Goal: Contribute content: Add original content to the website for others to see

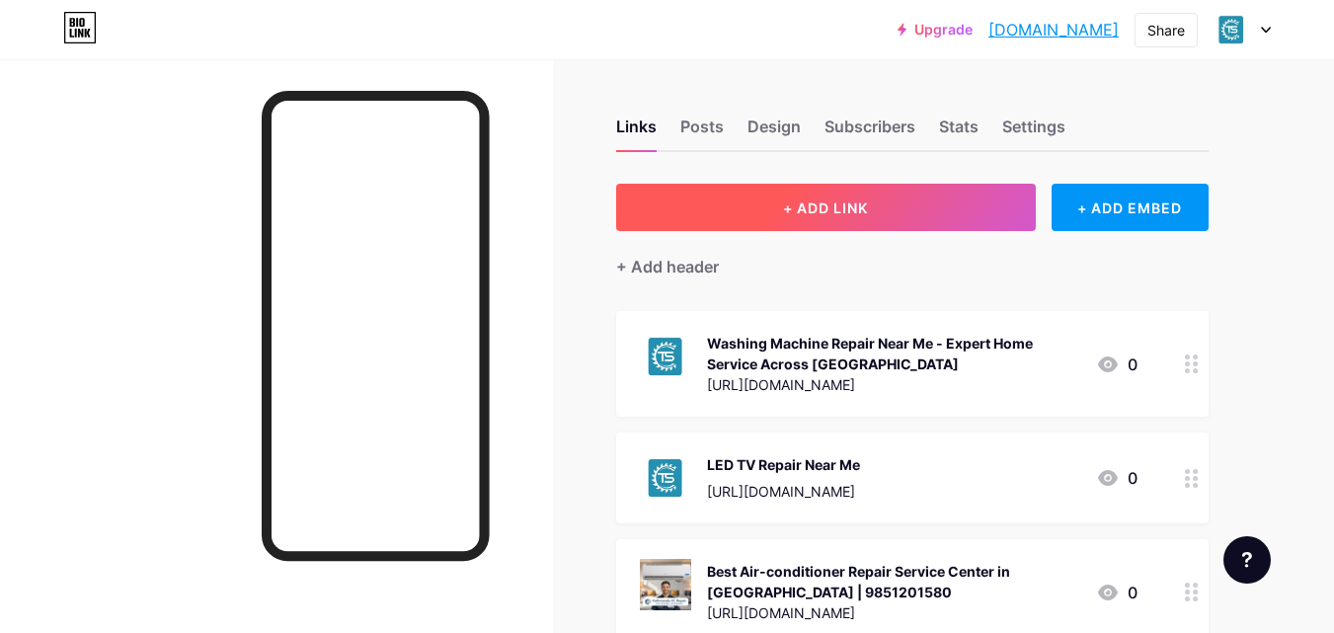
click at [772, 209] on button "+ ADD LINK" at bounding box center [826, 207] width 420 height 47
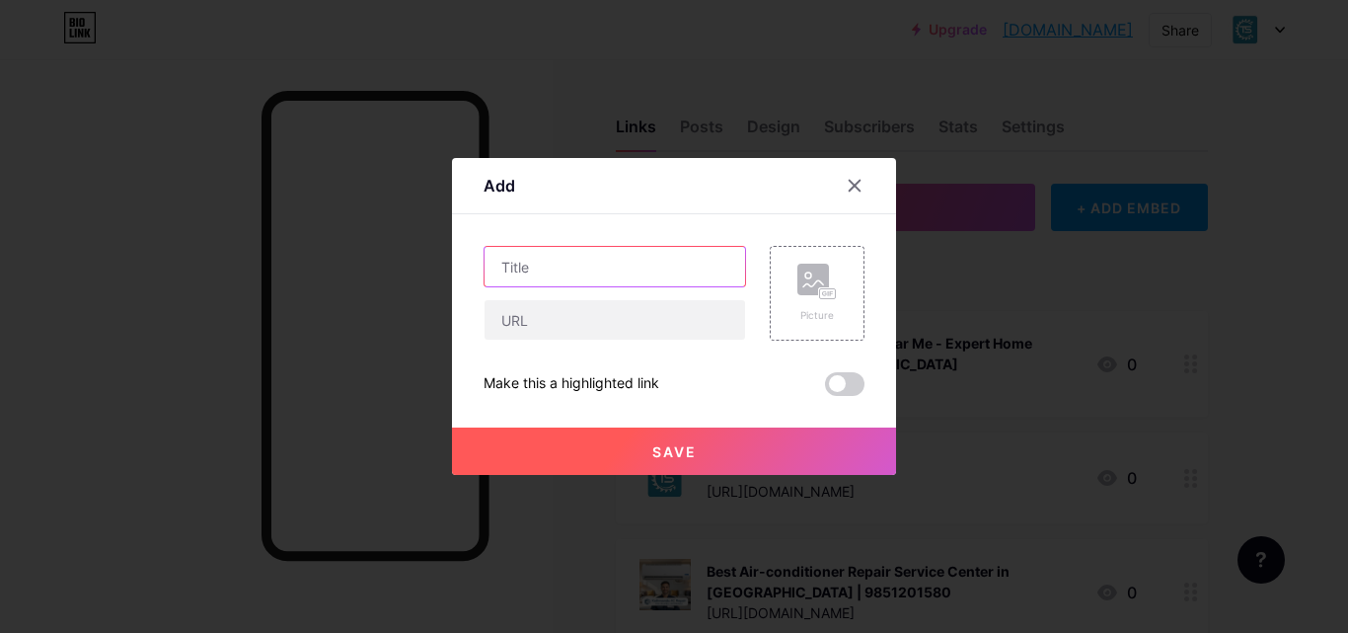
click at [605, 258] on input "text" at bounding box center [615, 266] width 261 height 39
paste input "Fridge Repair Near Me – Trusted Refrigerator Service in [GEOGRAPHIC_DATA]"
type input "Fridge Repair Near Me – Trusted Refrigerator Service in [GEOGRAPHIC_DATA]"
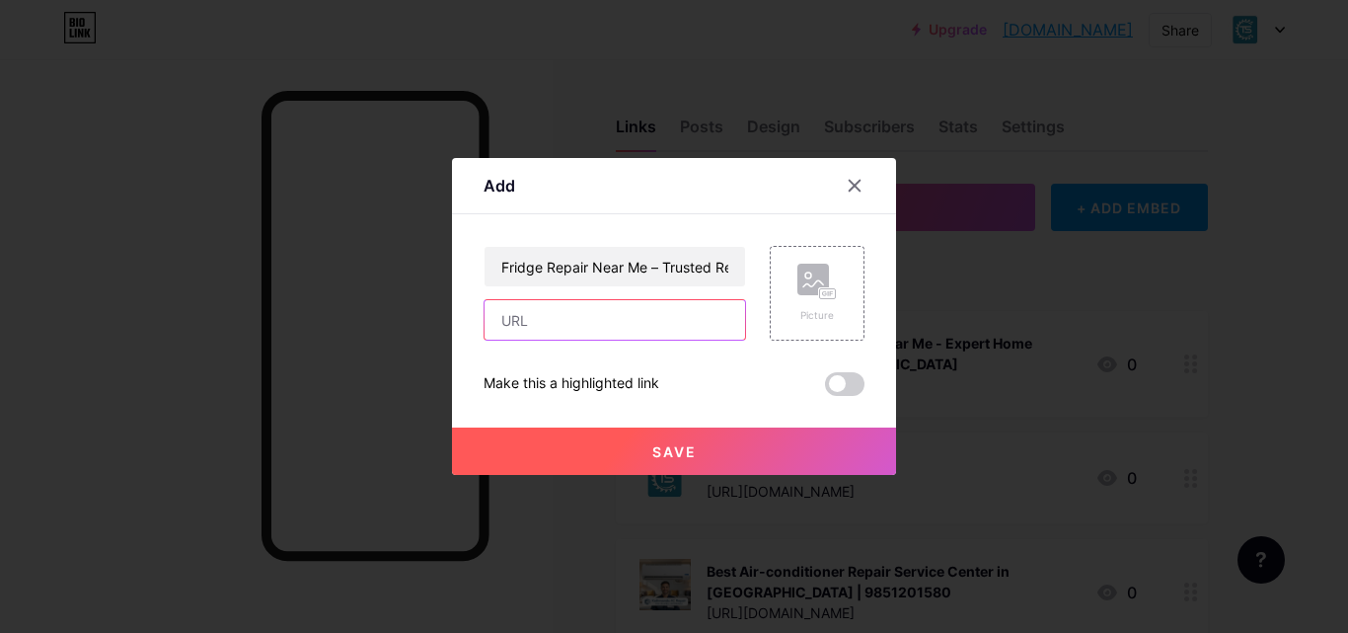
click at [610, 314] on input "text" at bounding box center [615, 319] width 261 height 39
paste input "[URL][DOMAIN_NAME]"
type input "[URL][DOMAIN_NAME]"
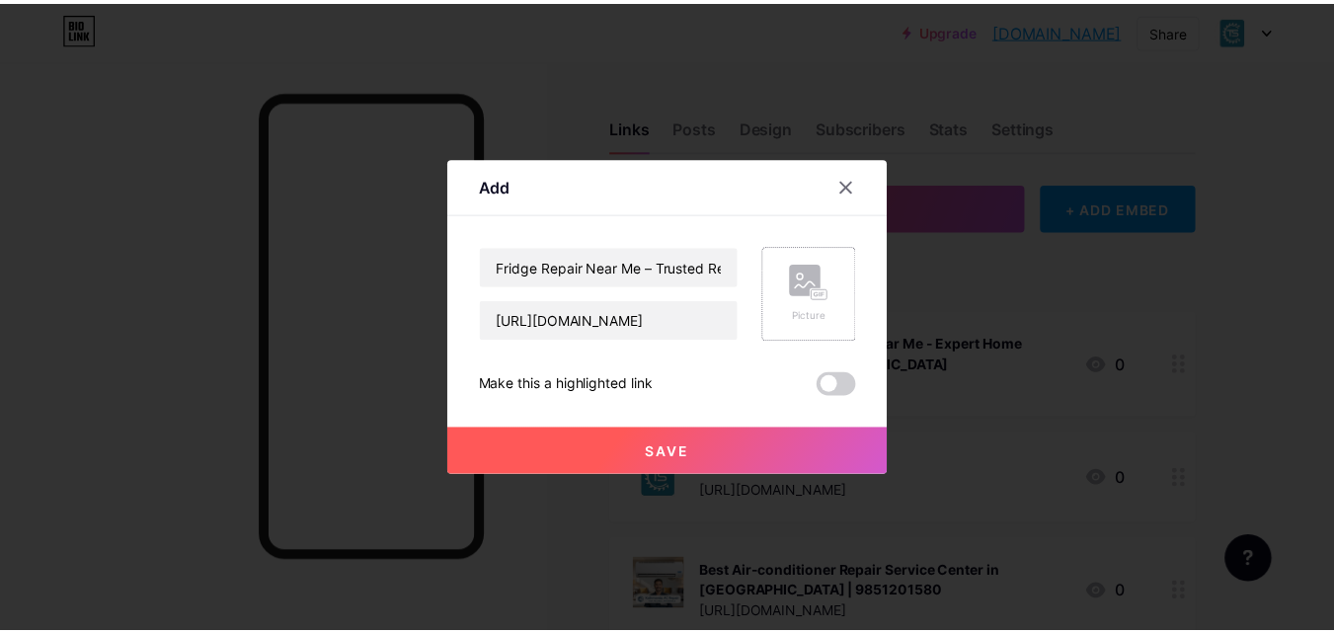
scroll to position [0, 0]
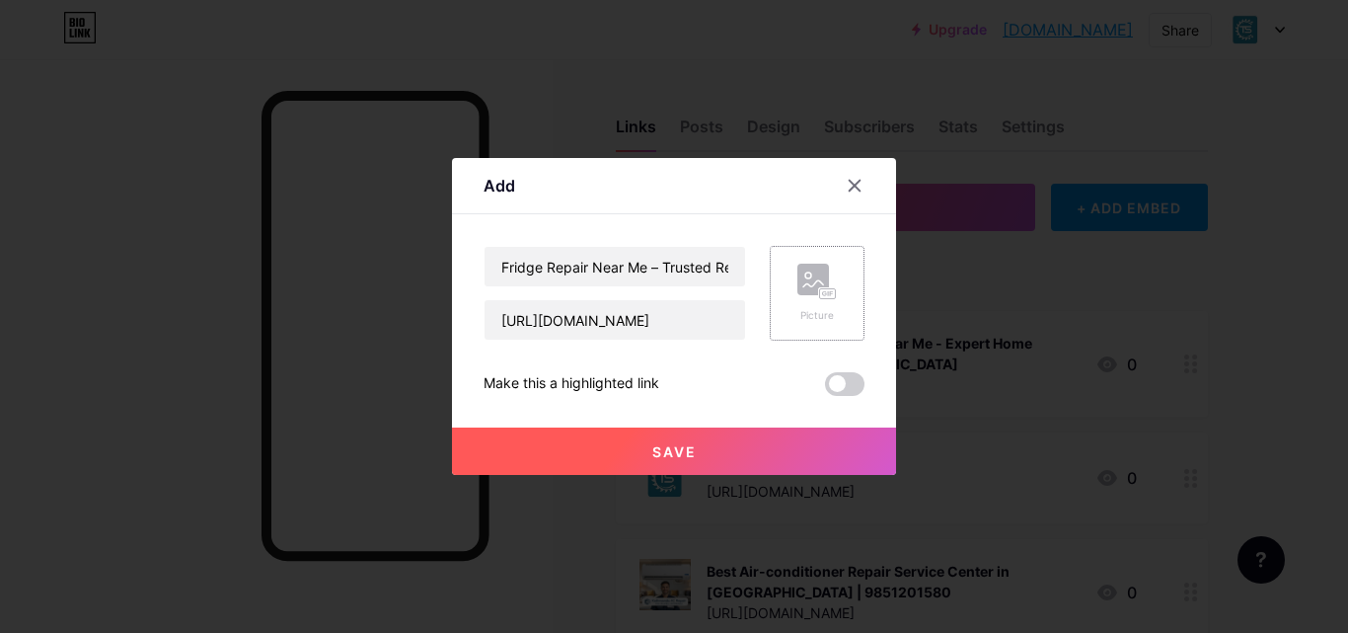
click at [853, 280] on div "Picture" at bounding box center [817, 293] width 95 height 95
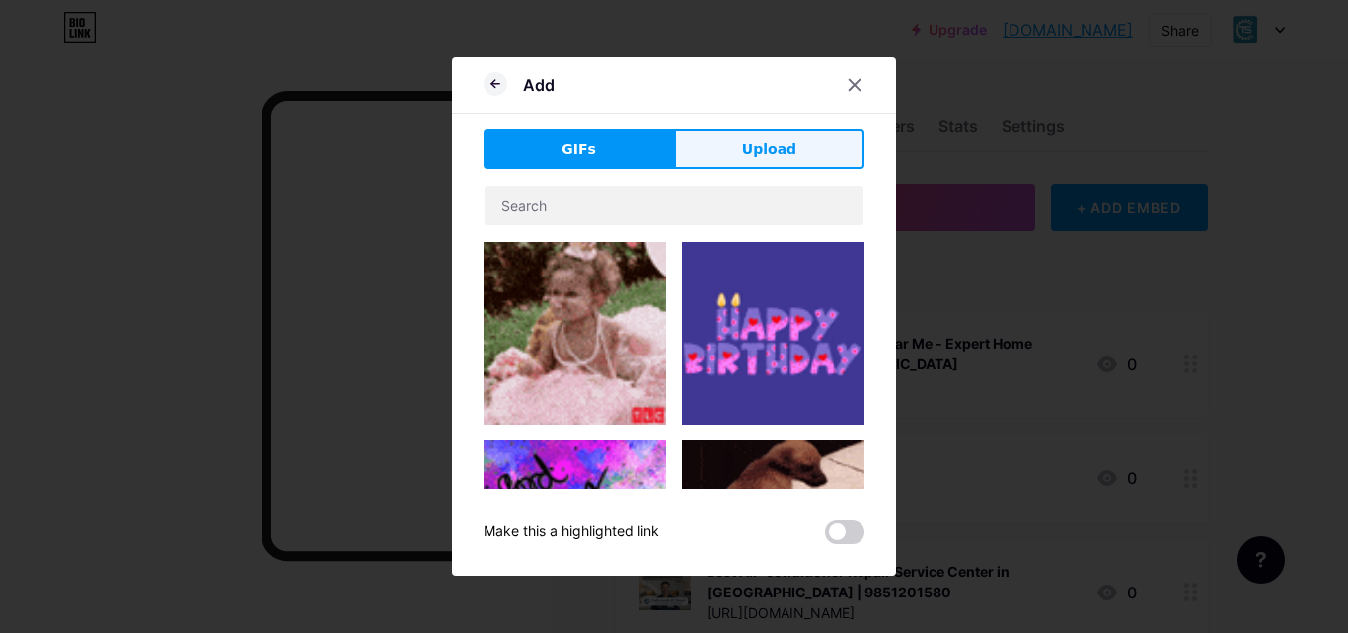
click at [751, 139] on span "Upload" at bounding box center [769, 149] width 54 height 21
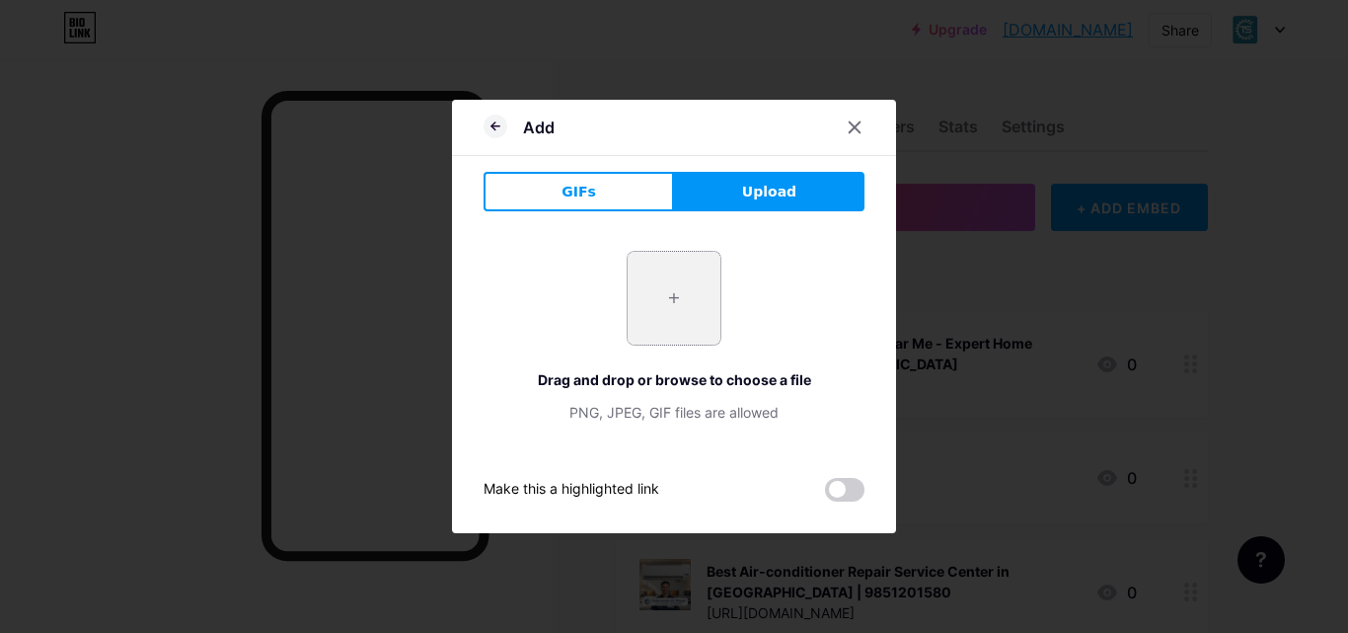
click at [695, 294] on input "file" at bounding box center [674, 298] width 93 height 93
type input "C:\fakepath\fridge repair near me.jpeg"
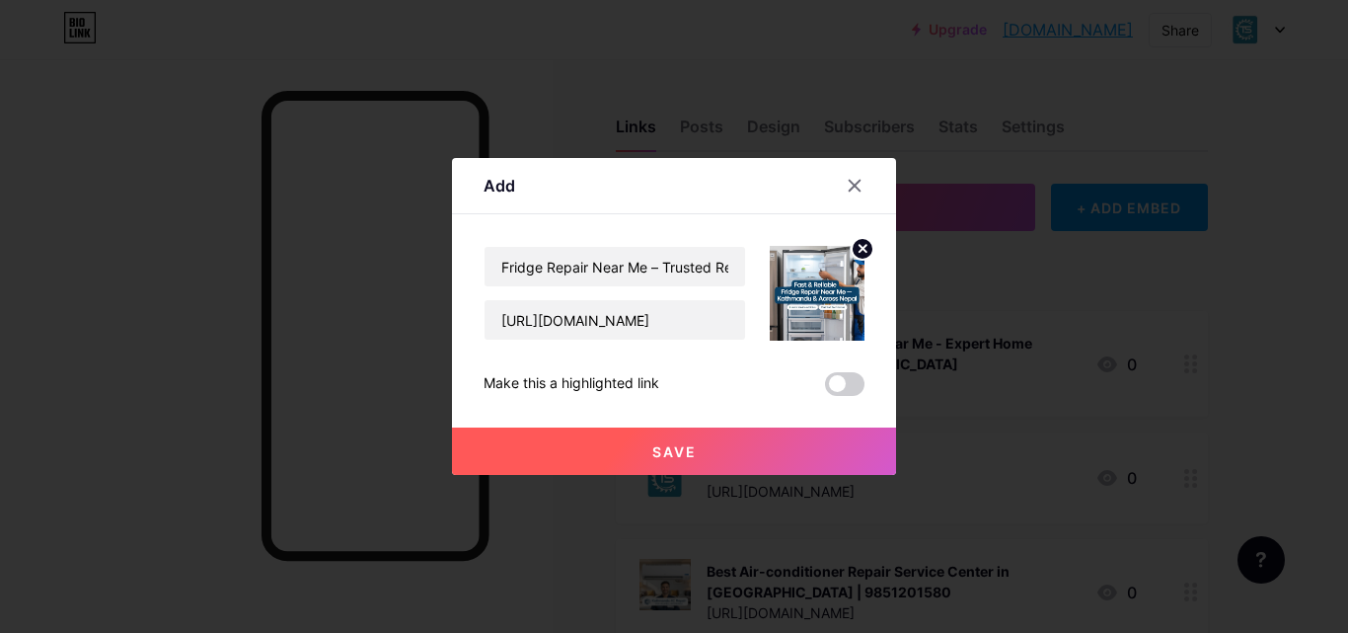
click at [849, 380] on span at bounding box center [844, 384] width 39 height 24
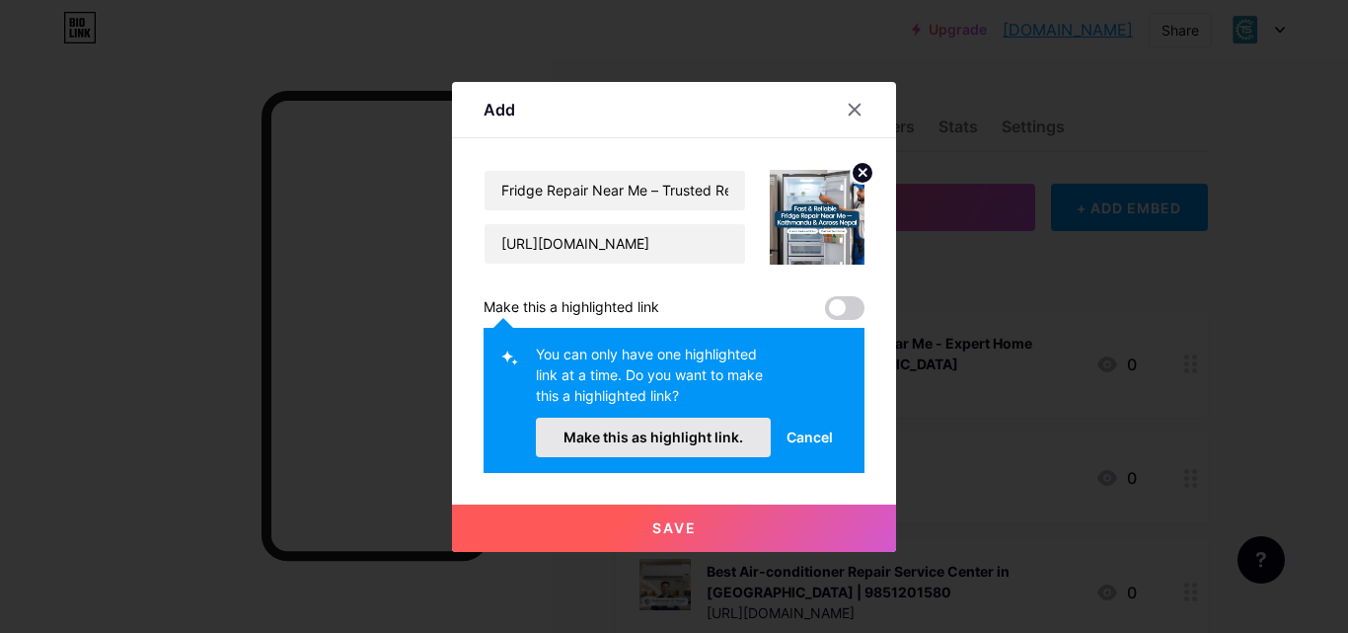
click at [708, 427] on button "Make this as highlight link." at bounding box center [653, 437] width 235 height 39
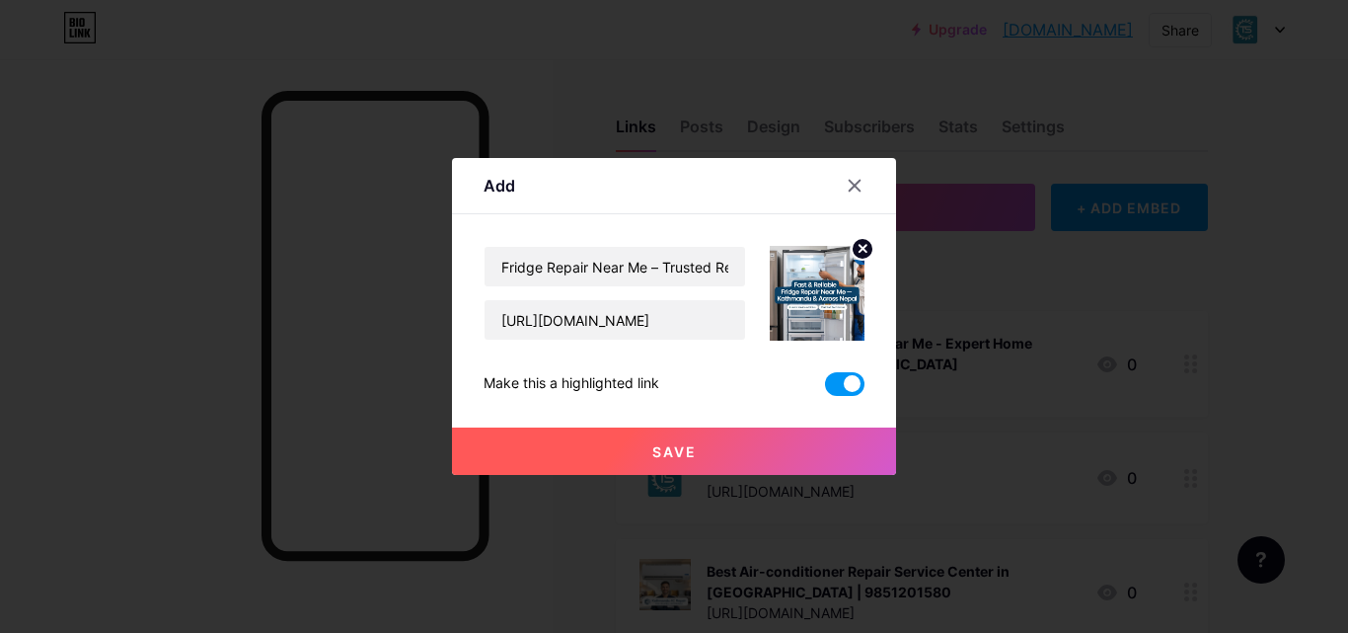
click at [667, 457] on span "Save" at bounding box center [674, 451] width 44 height 17
